Goal: Information Seeking & Learning: Learn about a topic

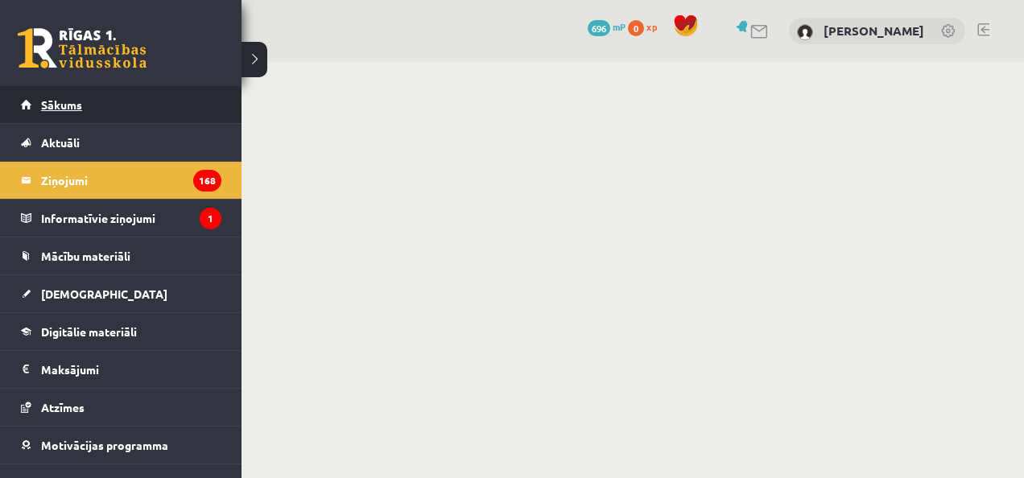
click at [116, 120] on link "Sākums" at bounding box center [121, 104] width 200 height 37
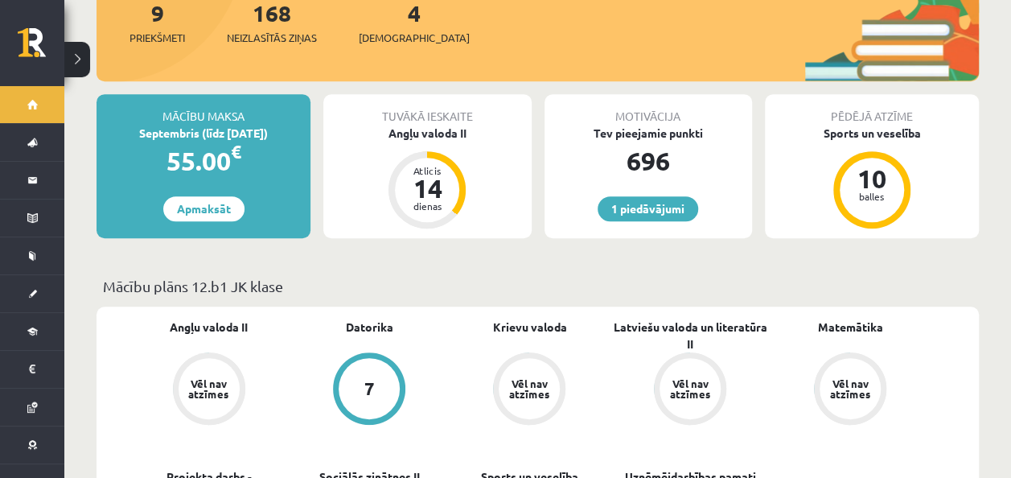
scroll to position [268, 0]
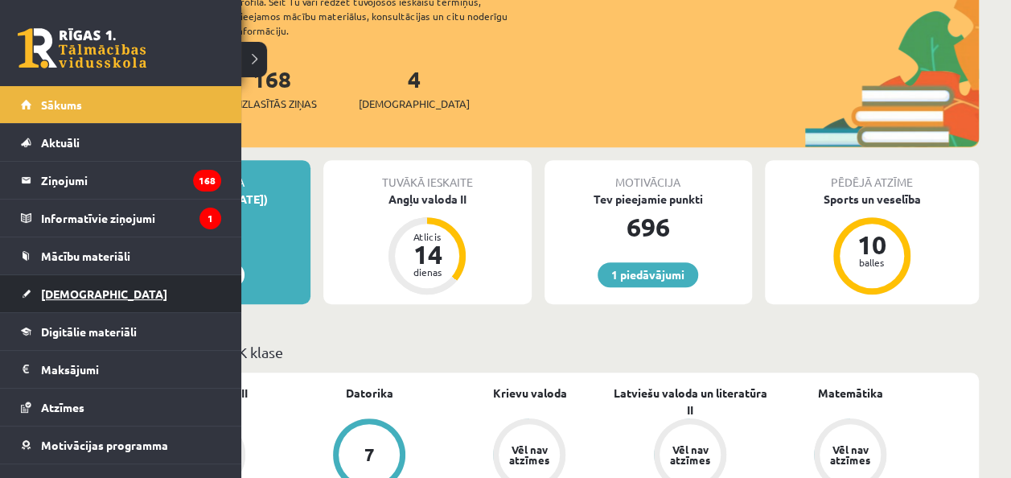
click at [69, 290] on span "[DEMOGRAPHIC_DATA]" at bounding box center [104, 293] width 126 height 14
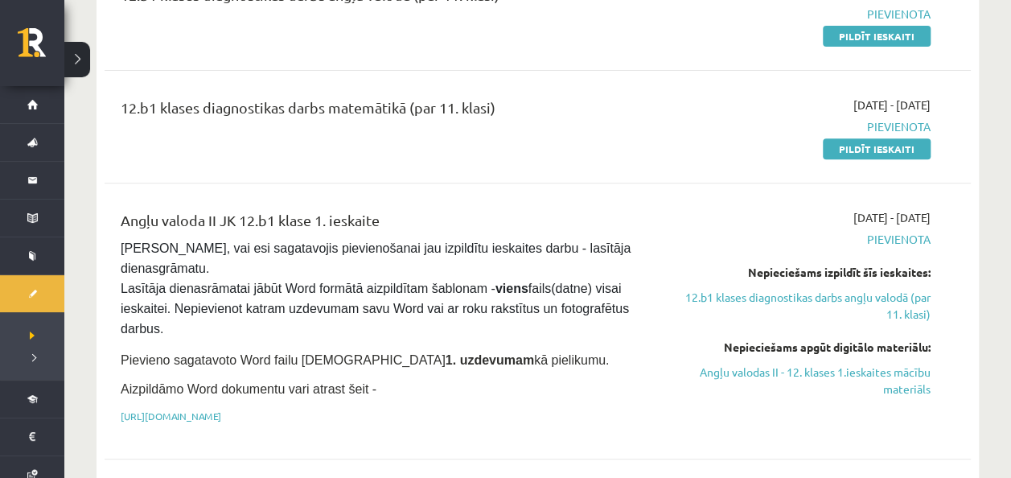
scroll to position [332, 0]
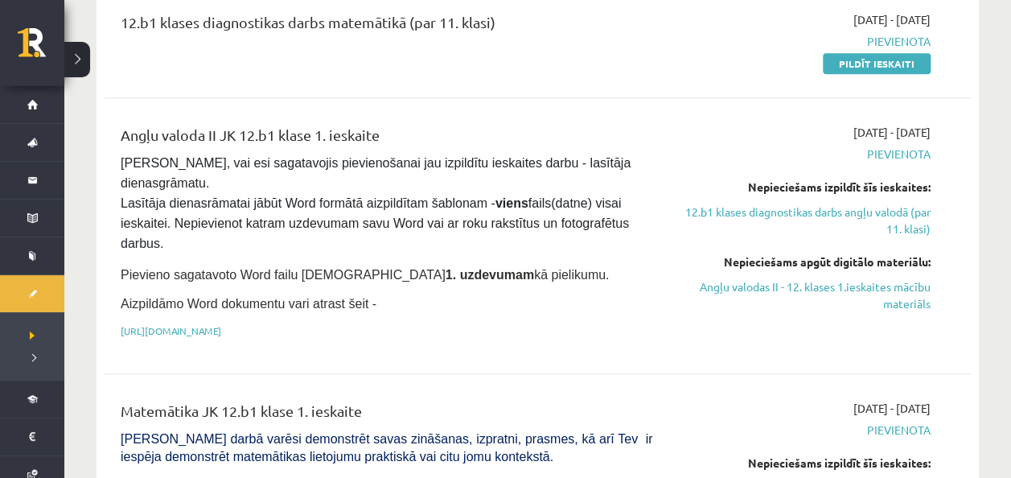
click at [435, 323] on p "[URL][DOMAIN_NAME]" at bounding box center [387, 330] width 532 height 14
click at [221, 324] on link "[URL][DOMAIN_NAME]" at bounding box center [171, 330] width 101 height 13
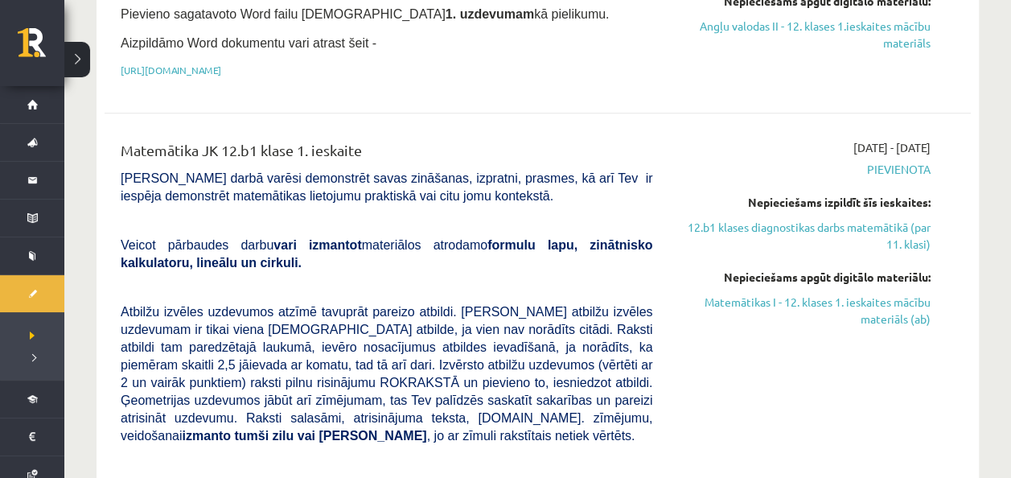
scroll to position [595, 0]
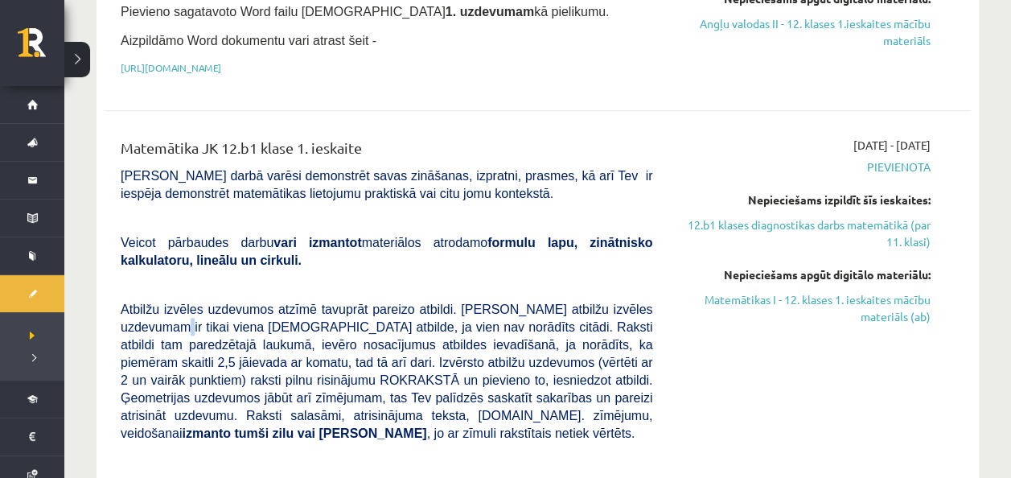
drag, startPoint x: 647, startPoint y: 290, endPoint x: 644, endPoint y: 277, distance: 13.3
click at [644, 277] on div "Matemātika JK 12.b1 klase 1. ieskaite [PERSON_NAME] darbā varēsi demonstrēt sav…" at bounding box center [387, 435] width 556 height 597
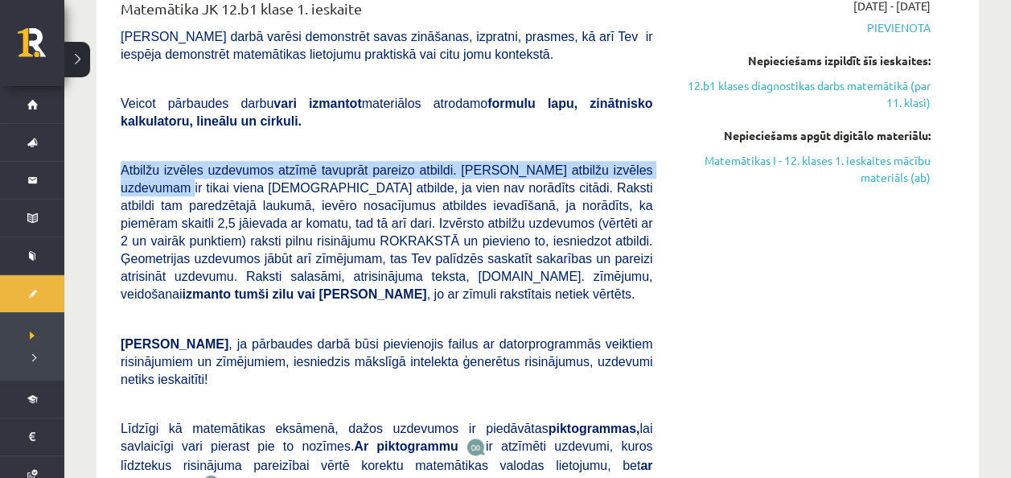
scroll to position [731, 0]
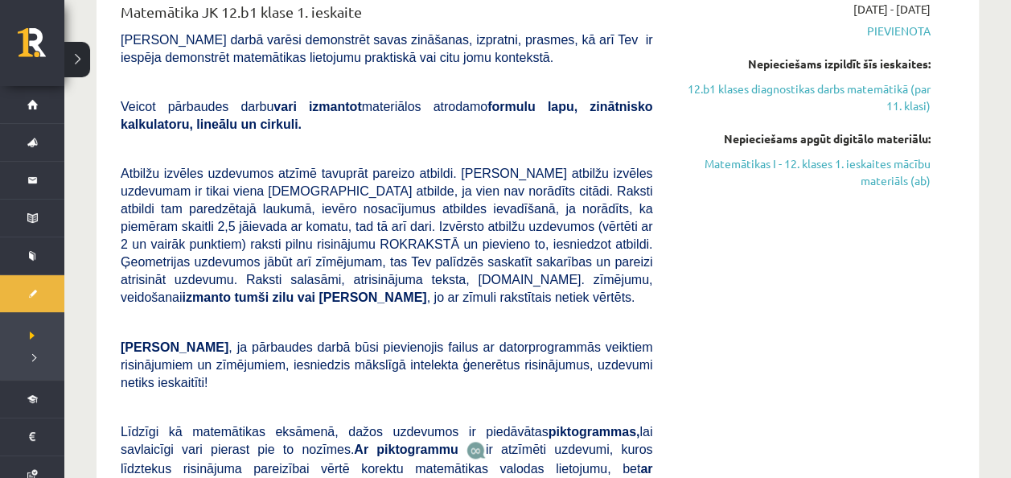
click at [766, 328] on div "[DATE] - [DATE] [GEOGRAPHIC_DATA] Nepieciešams izpildīt šīs ieskaites: 12.b1 kl…" at bounding box center [804, 299] width 278 height 597
